Goal: Navigation & Orientation: Understand site structure

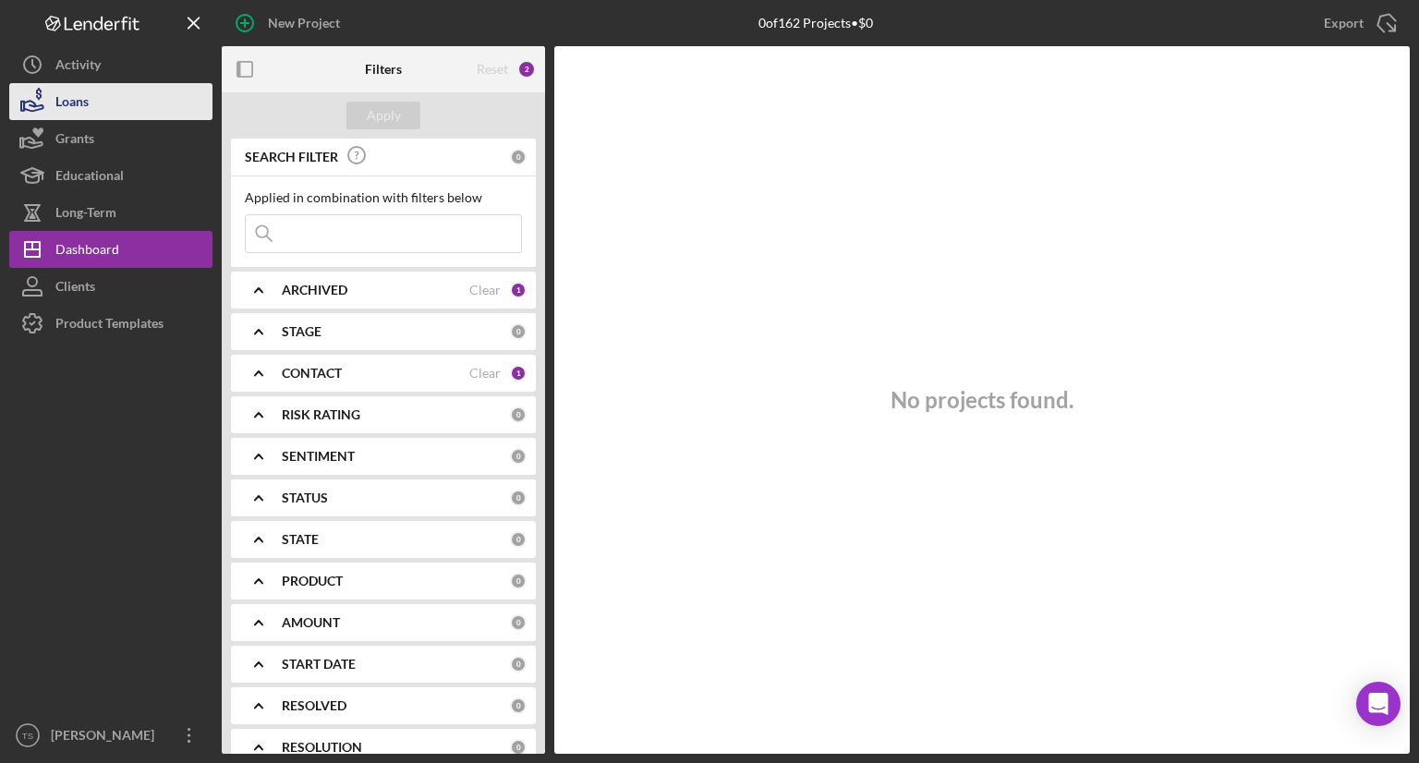
click at [122, 96] on button "Loans" at bounding box center [110, 101] width 203 height 37
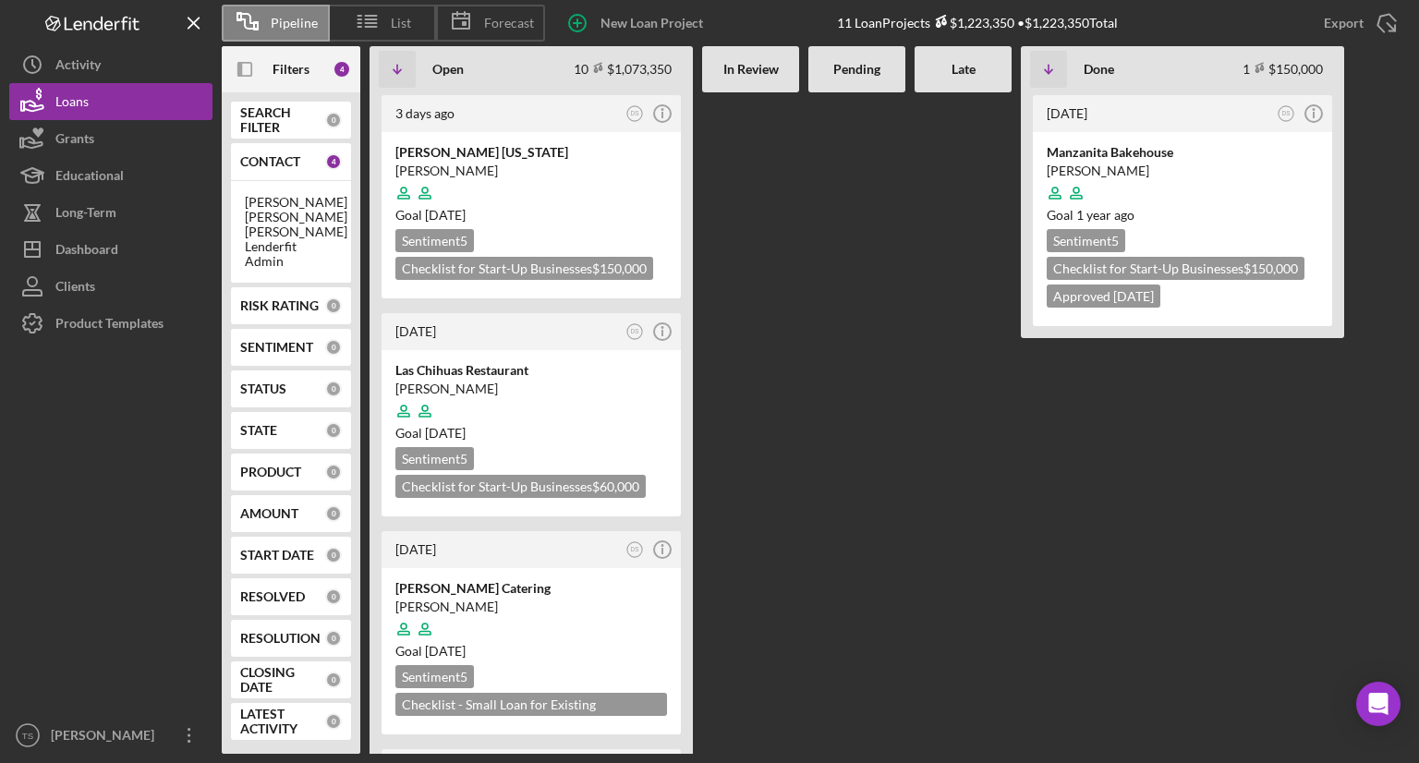
click at [758, 90] on div "In Review" at bounding box center [750, 69] width 97 height 46
click at [854, 86] on div "Pending" at bounding box center [856, 69] width 97 height 46
click at [953, 78] on div "Late" at bounding box center [963, 69] width 97 height 46
click at [813, 164] on div at bounding box center [856, 423] width 97 height 662
click at [149, 217] on button "Long-Term" at bounding box center [110, 212] width 203 height 37
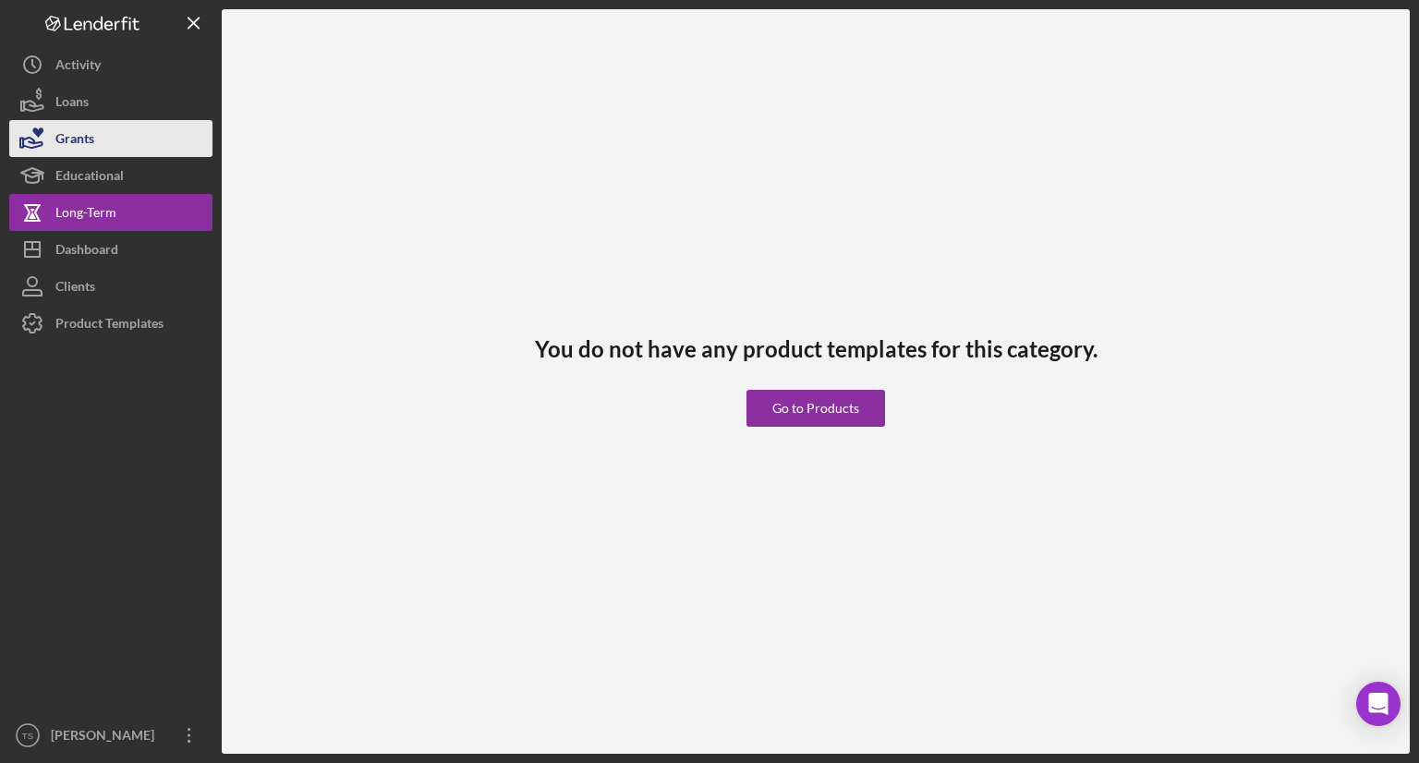
click at [155, 134] on button "Grants" at bounding box center [110, 138] width 203 height 37
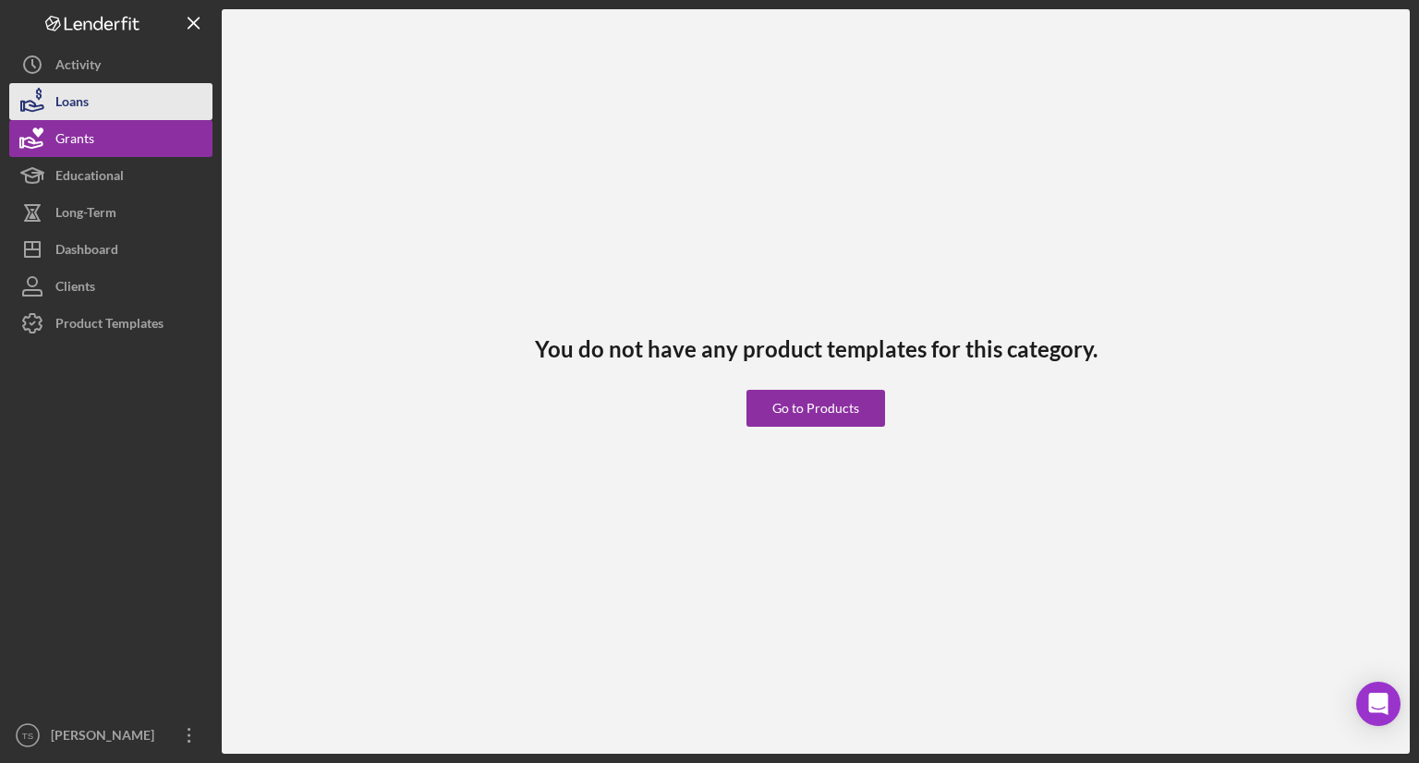
click at [147, 96] on button "Loans" at bounding box center [110, 101] width 203 height 37
